Goal: Transaction & Acquisition: Purchase product/service

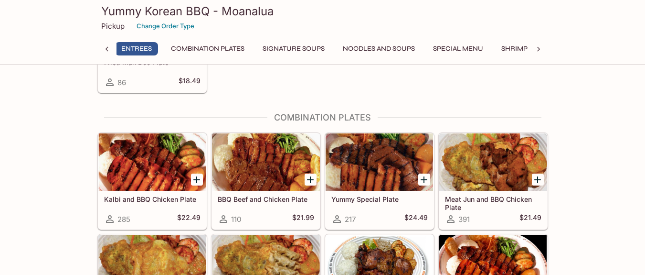
scroll to position [0, 4]
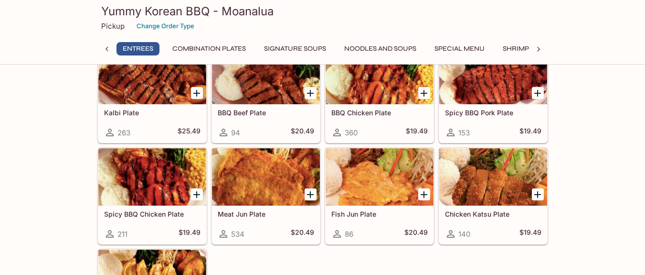
drag, startPoint x: 0, startPoint y: 0, endPoint x: 326, endPoint y: 113, distance: 345.2
click at [326, 113] on div "Kalbi Plate 263 $25.49 BBQ Beef Plate 94 $20.49 BBQ Chicken Plate 360 $19.49 Sp…" at bounding box center [321, 194] width 455 height 304
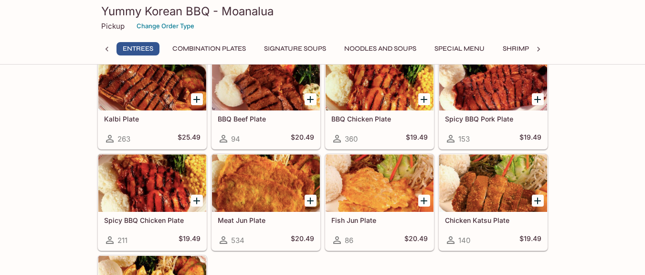
scroll to position [93, 0]
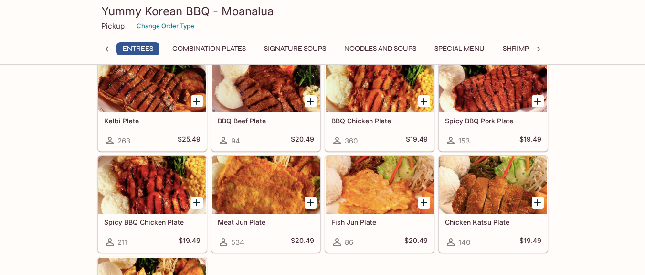
click at [326, 115] on div "BBQ Chicken Plate 360 $19.49" at bounding box center [380, 131] width 108 height 38
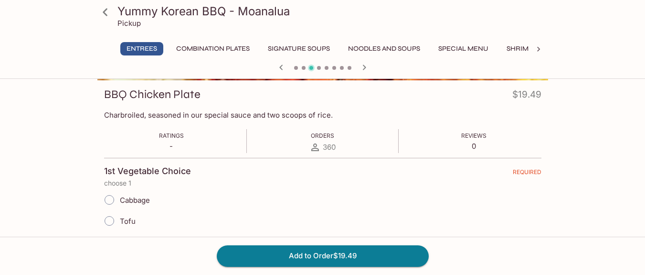
scroll to position [150, 0]
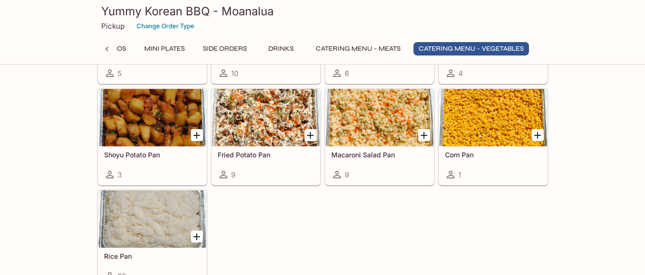
scroll to position [2552, 0]
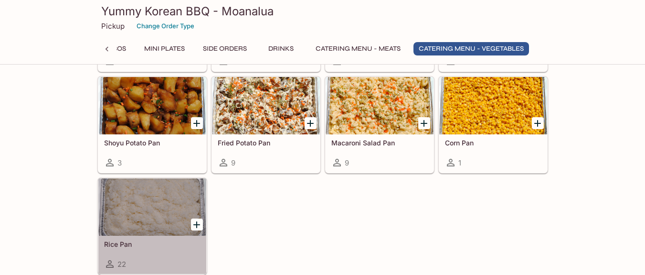
click at [130, 218] on div at bounding box center [152, 206] width 108 height 57
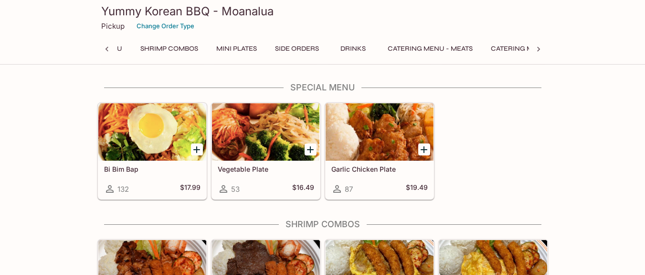
scroll to position [895, 0]
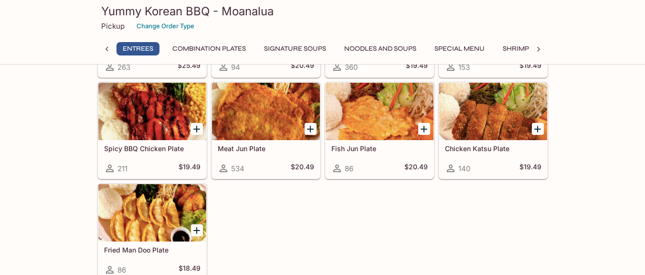
click at [143, 128] on div at bounding box center [152, 111] width 108 height 57
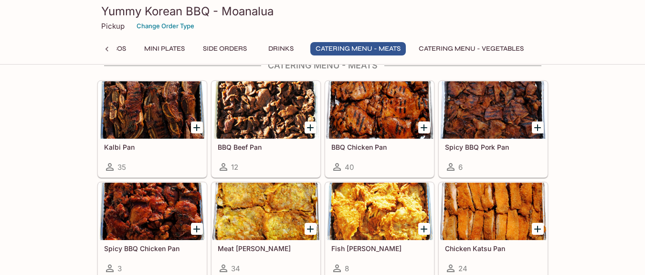
click at [106, 49] on icon at bounding box center [106, 49] width 3 height 5
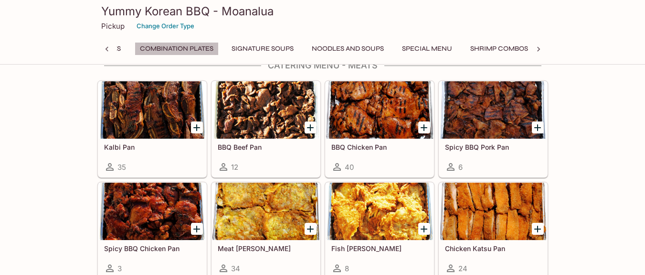
click at [153, 43] on button "Combination Plates" at bounding box center [177, 48] width 84 height 13
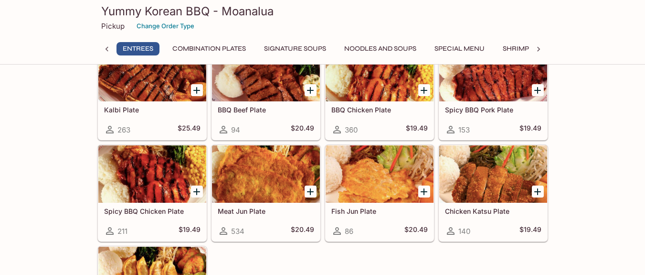
click at [142, 171] on div at bounding box center [152, 173] width 108 height 57
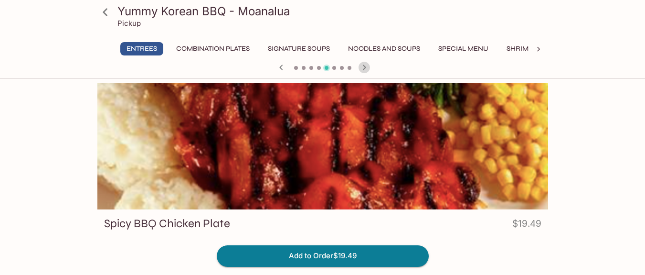
click at [364, 66] on icon "button" at bounding box center [364, 66] width 3 height 5
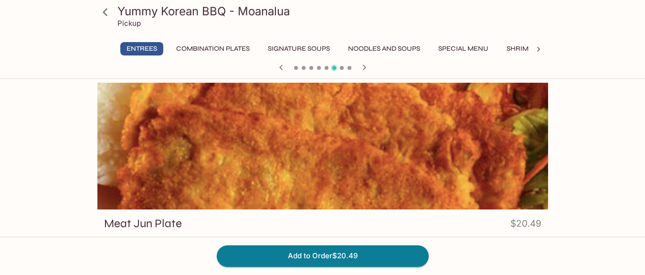
click at [282, 65] on icon "button" at bounding box center [280, 66] width 3 height 5
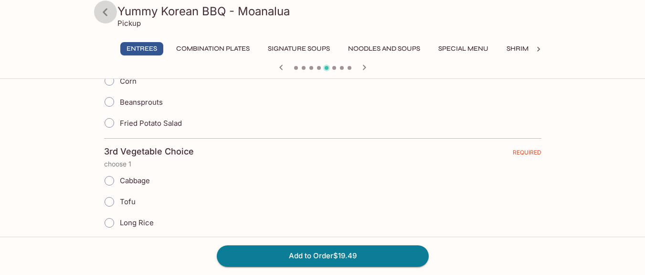
click at [103, 14] on icon at bounding box center [105, 12] width 17 height 17
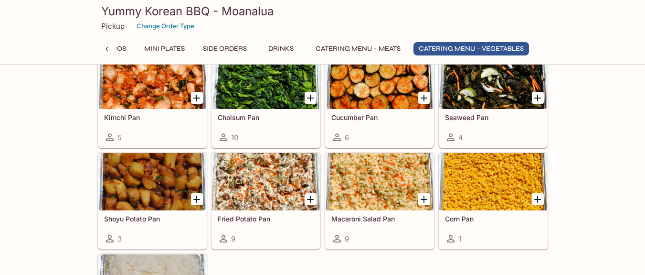
click at [244, 201] on div at bounding box center [266, 181] width 108 height 57
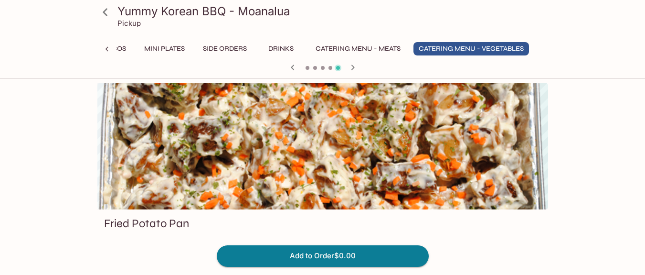
click at [102, 9] on icon at bounding box center [105, 12] width 17 height 17
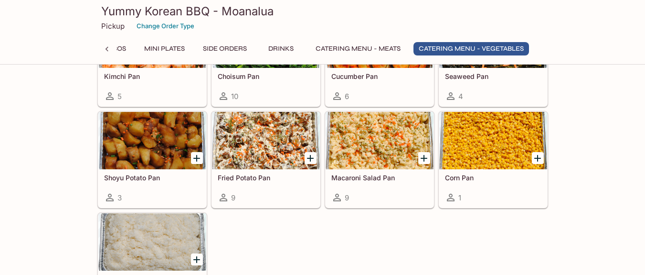
scroll to position [2516, 0]
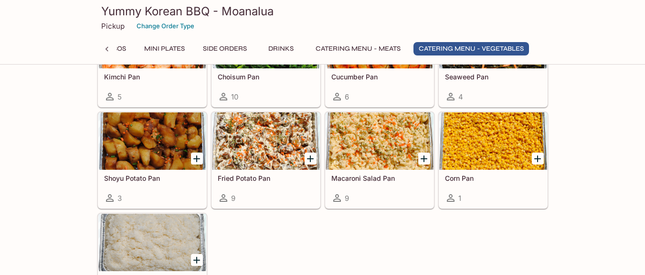
click at [375, 154] on div at bounding box center [380, 140] width 108 height 57
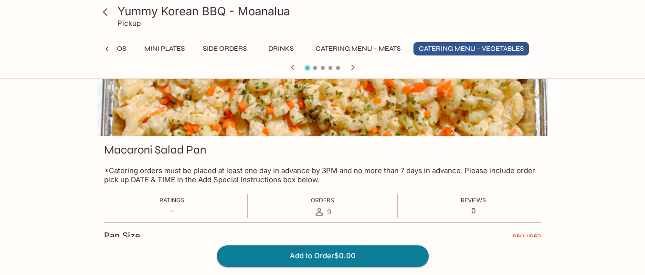
scroll to position [80, 0]
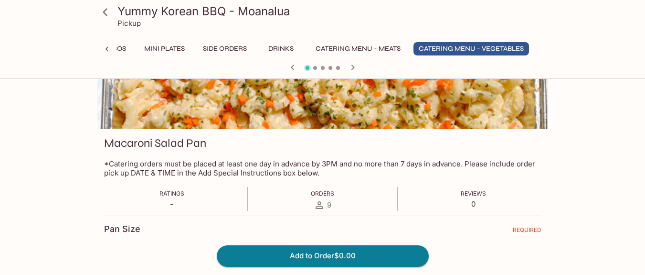
click at [104, 7] on icon at bounding box center [105, 12] width 17 height 17
